Goal: Task Accomplishment & Management: Use online tool/utility

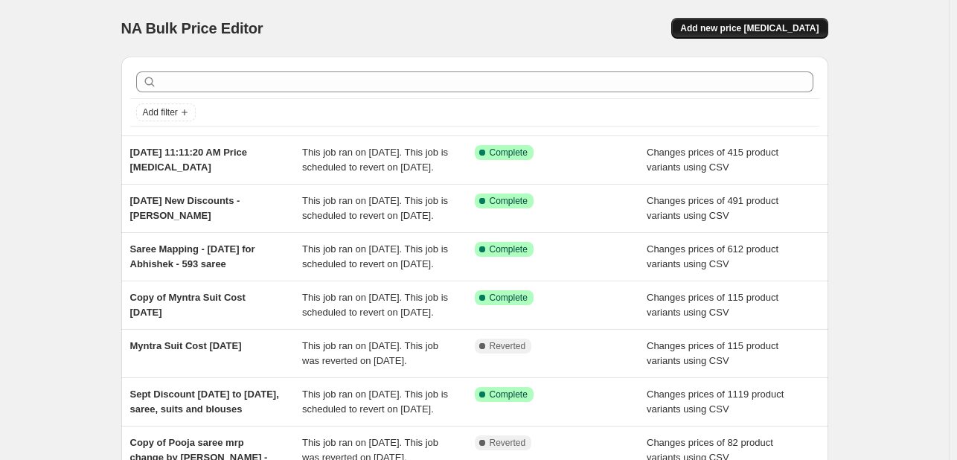
click at [789, 38] on button "Add new price [MEDICAL_DATA]" at bounding box center [749, 28] width 156 height 21
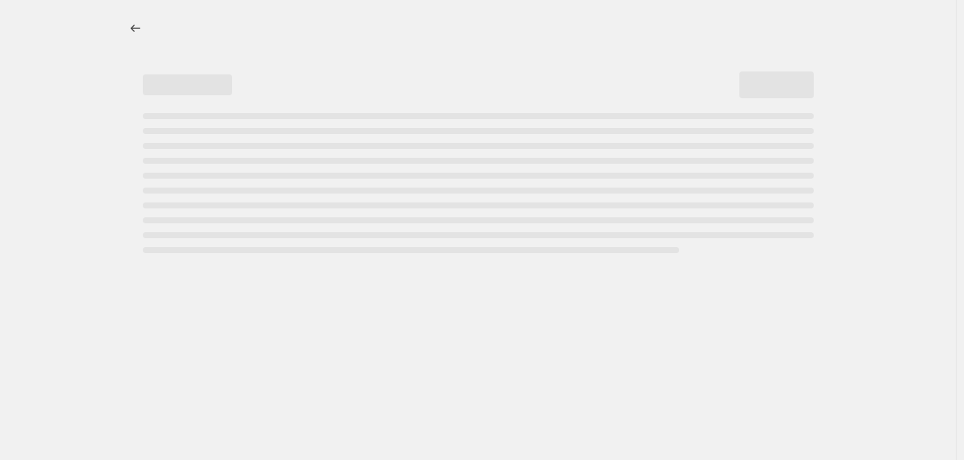
select select "percentage"
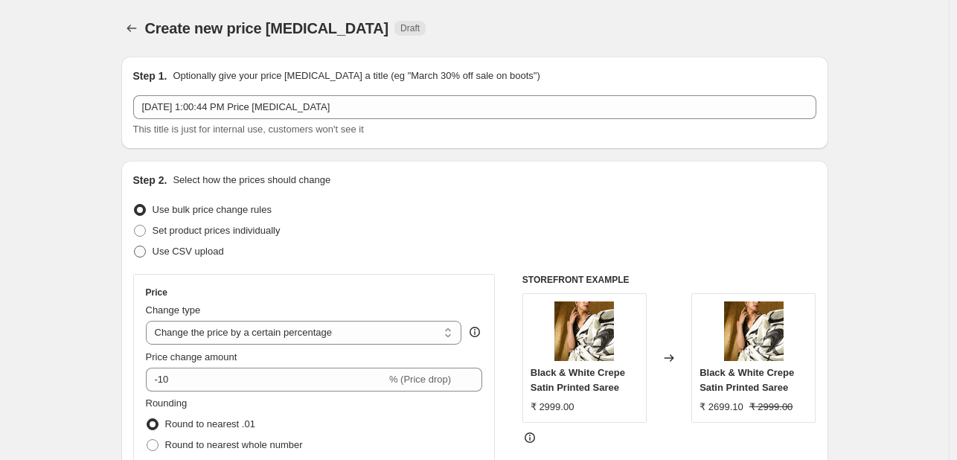
click at [173, 248] on span "Use CSV upload" at bounding box center [188, 251] width 71 height 11
click at [135, 246] on input "Use CSV upload" at bounding box center [134, 246] width 1 height 1
radio input "true"
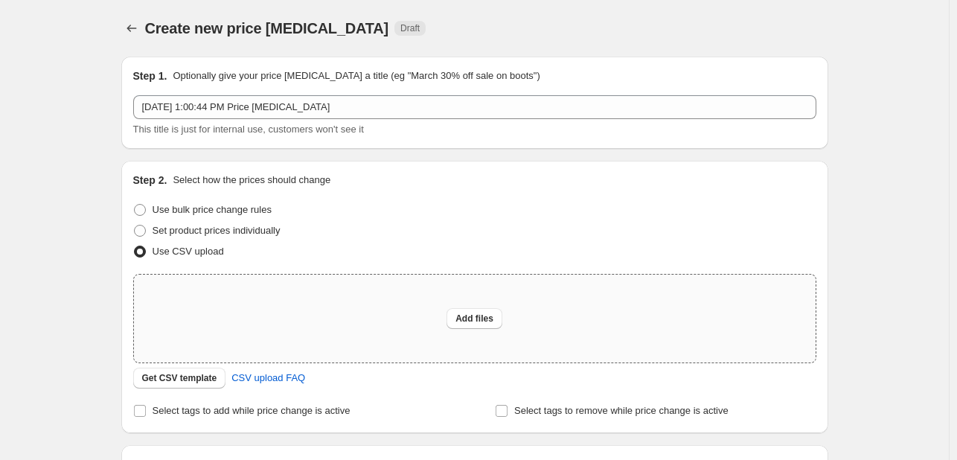
click at [510, 318] on div "Add files" at bounding box center [475, 319] width 682 height 88
click at [185, 381] on span "Get CSV template" at bounding box center [179, 378] width 75 height 12
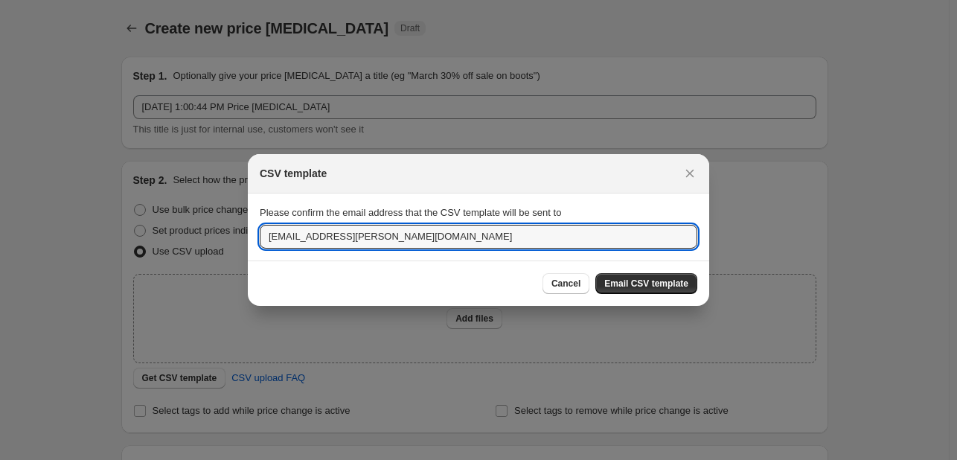
drag, startPoint x: 366, startPoint y: 234, endPoint x: 153, endPoint y: 247, distance: 213.2
type input "abhishek.inniss@swtantrabrands.com"
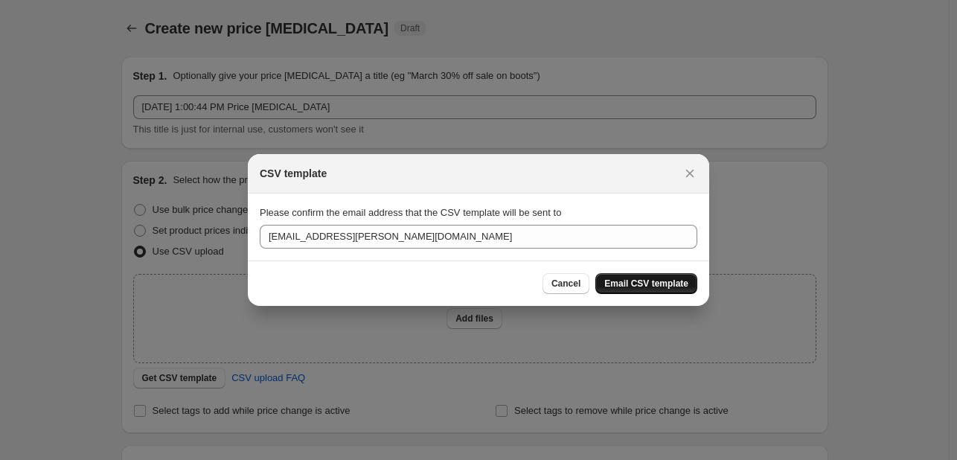
click at [647, 282] on span "Email CSV template" at bounding box center [646, 284] width 84 height 12
